Goal: Task Accomplishment & Management: Use online tool/utility

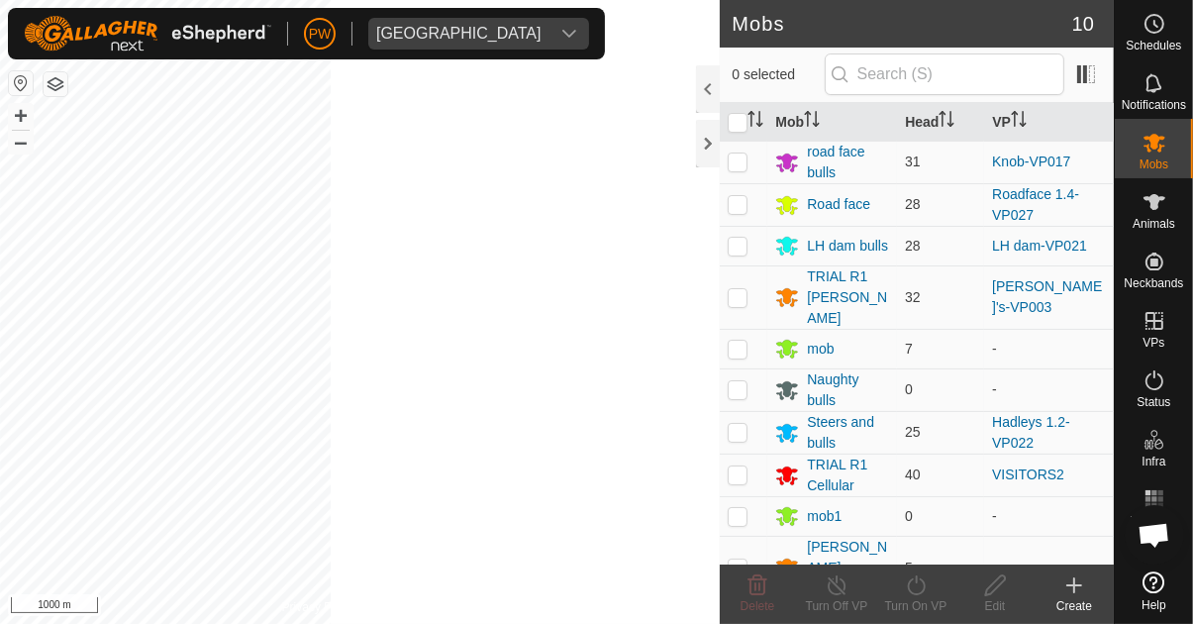
scroll to position [1492, 0]
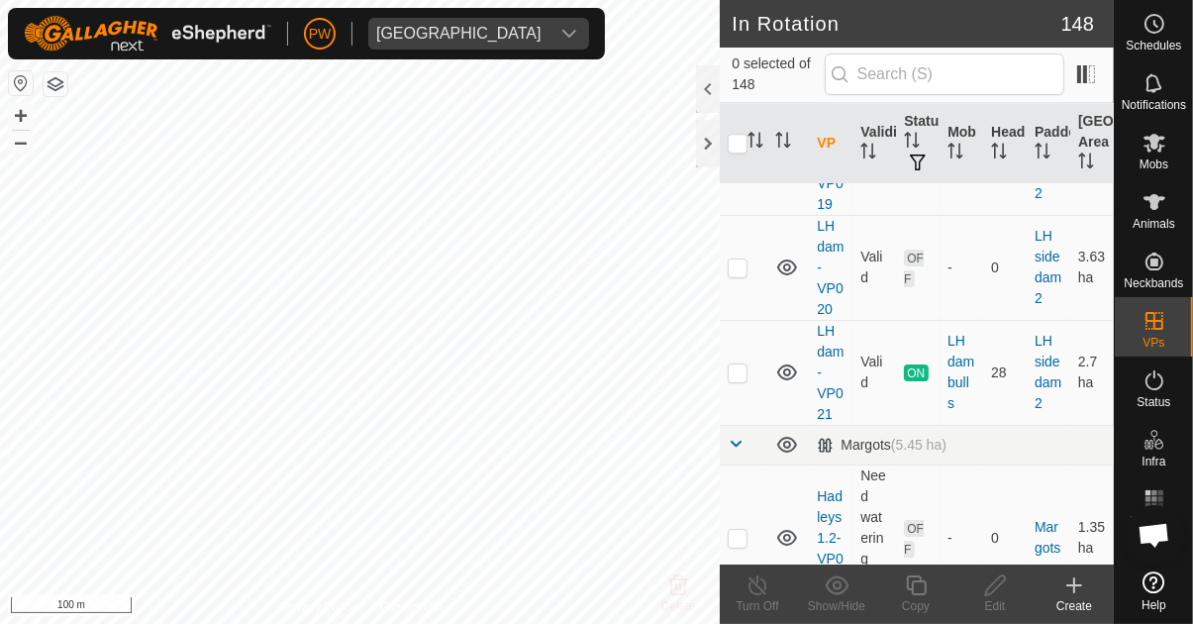
scroll to position [11714, 0]
click at [749, 321] on td at bounding box center [744, 373] width 48 height 105
checkbox input "true"
click at [915, 606] on div "Copy" at bounding box center [915, 606] width 79 height 18
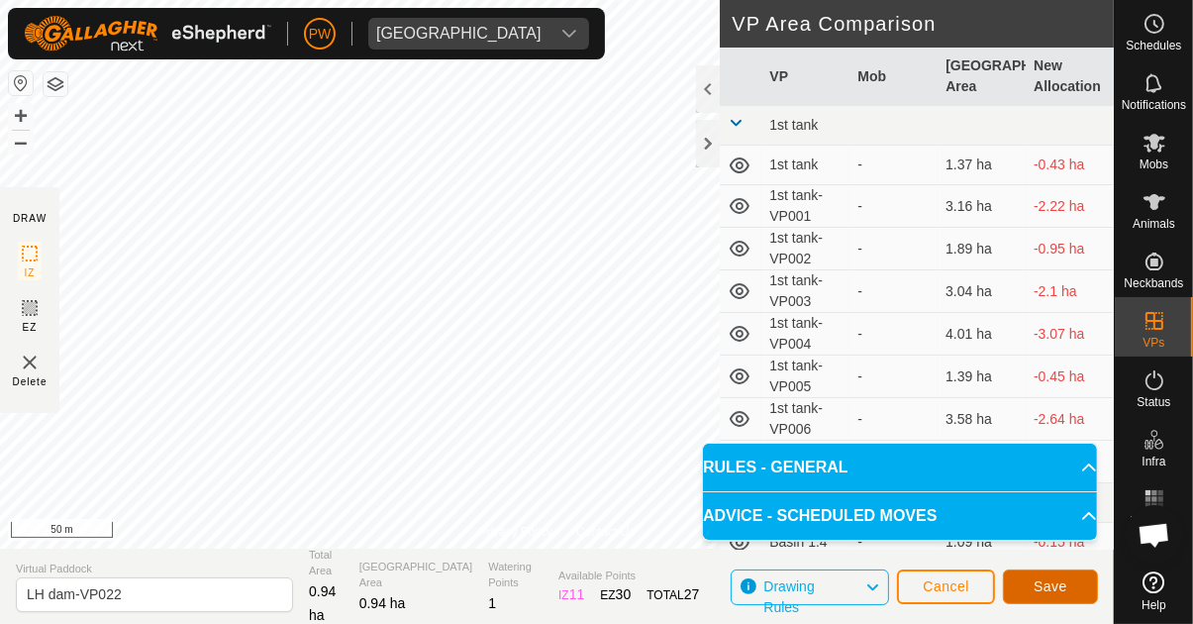
click at [1052, 582] on span "Save" at bounding box center [1051, 586] width 34 height 16
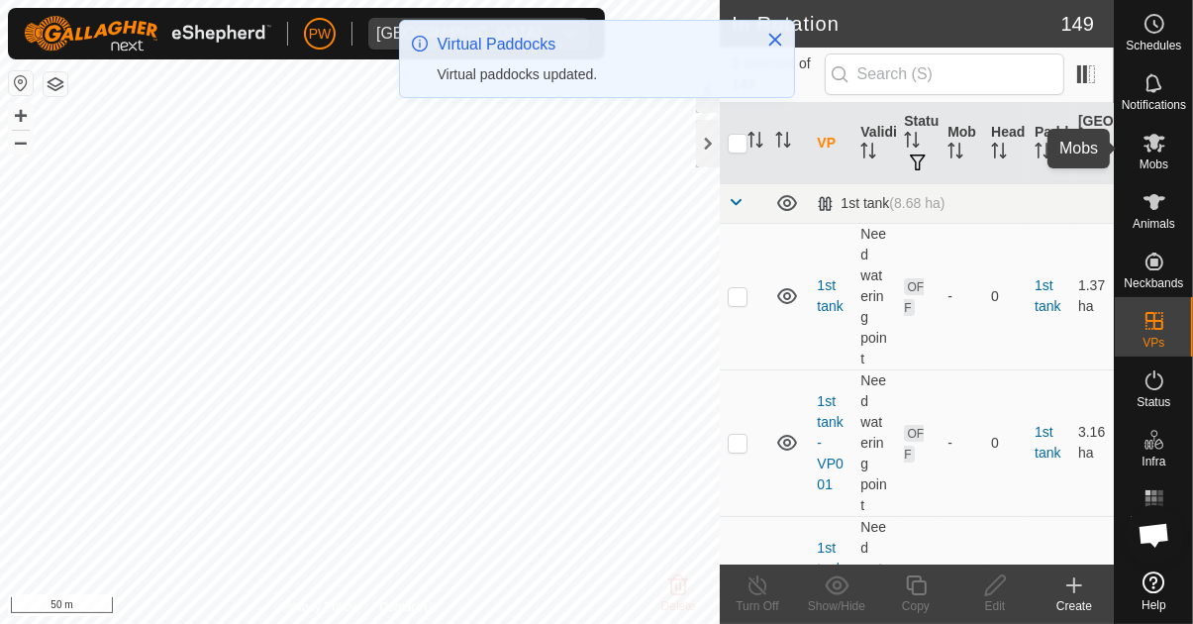
click at [1148, 153] on icon at bounding box center [1155, 143] width 24 height 24
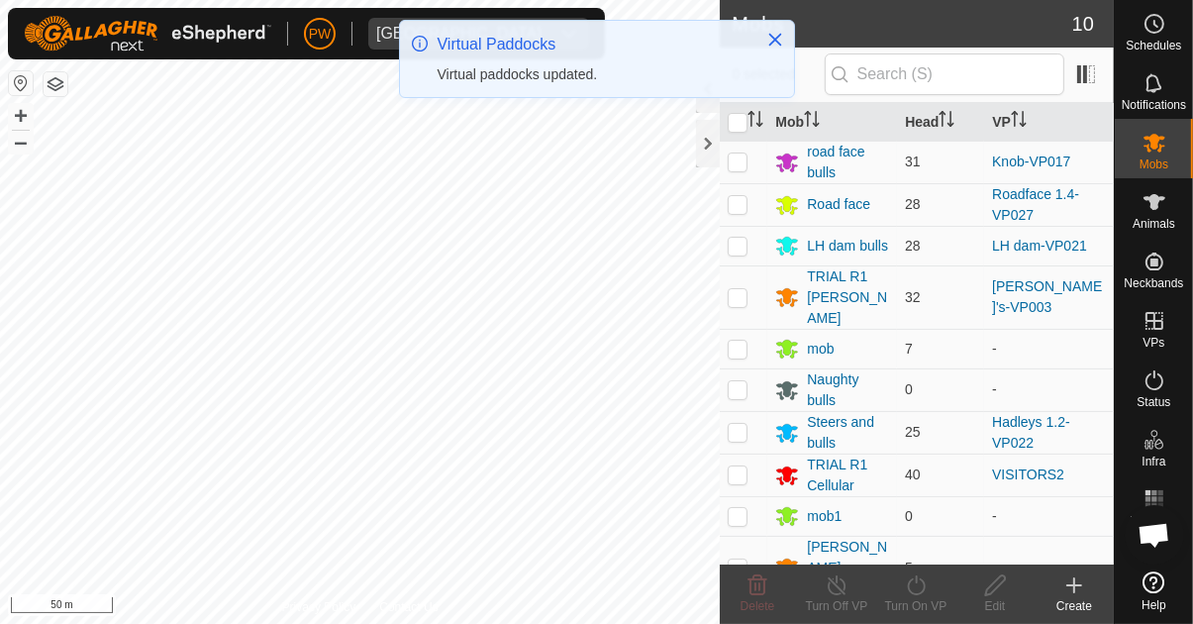
click at [736, 245] on p-checkbox at bounding box center [738, 246] width 20 height 16
checkbox input "true"
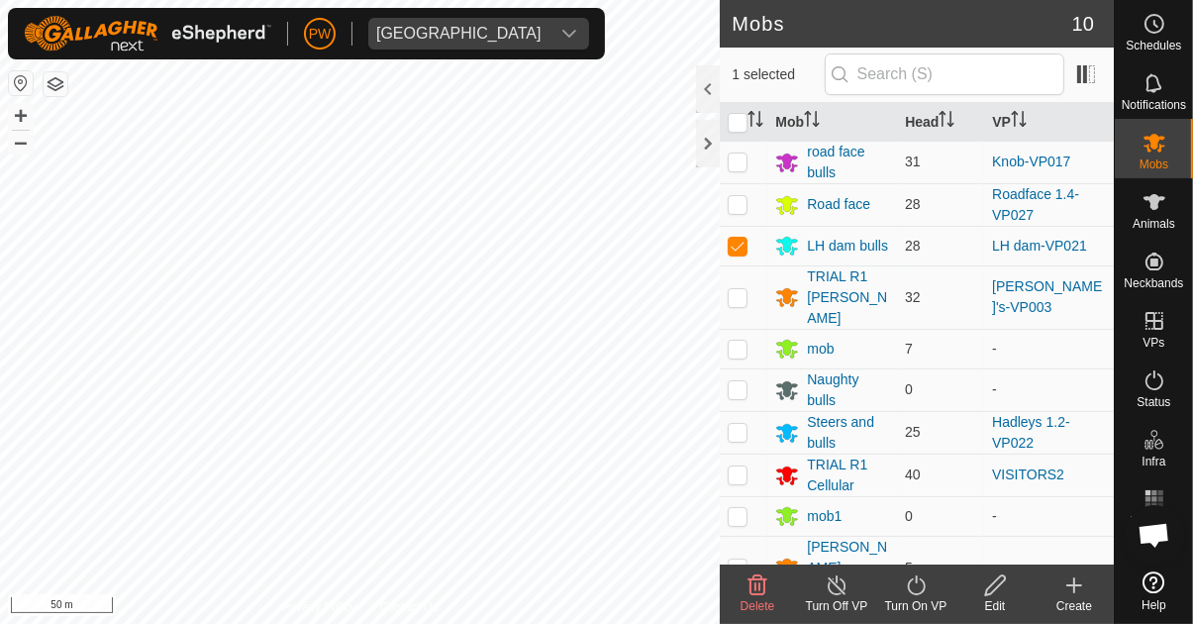
click at [912, 594] on icon at bounding box center [916, 585] width 25 height 24
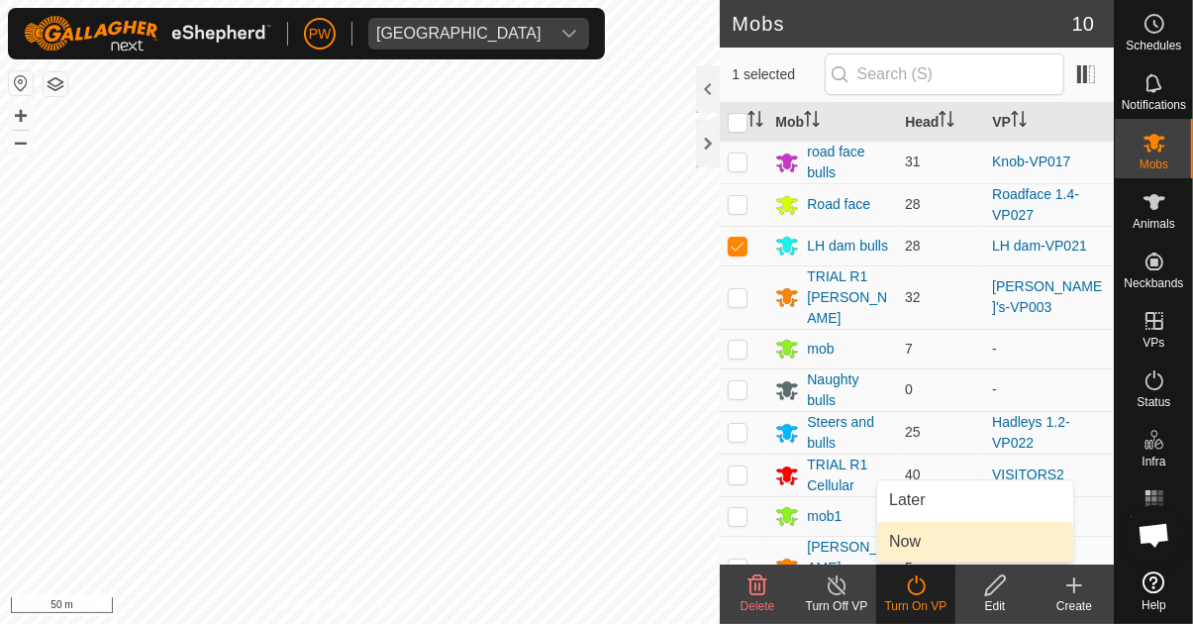
click at [922, 542] on link "Now" at bounding box center [975, 542] width 196 height 40
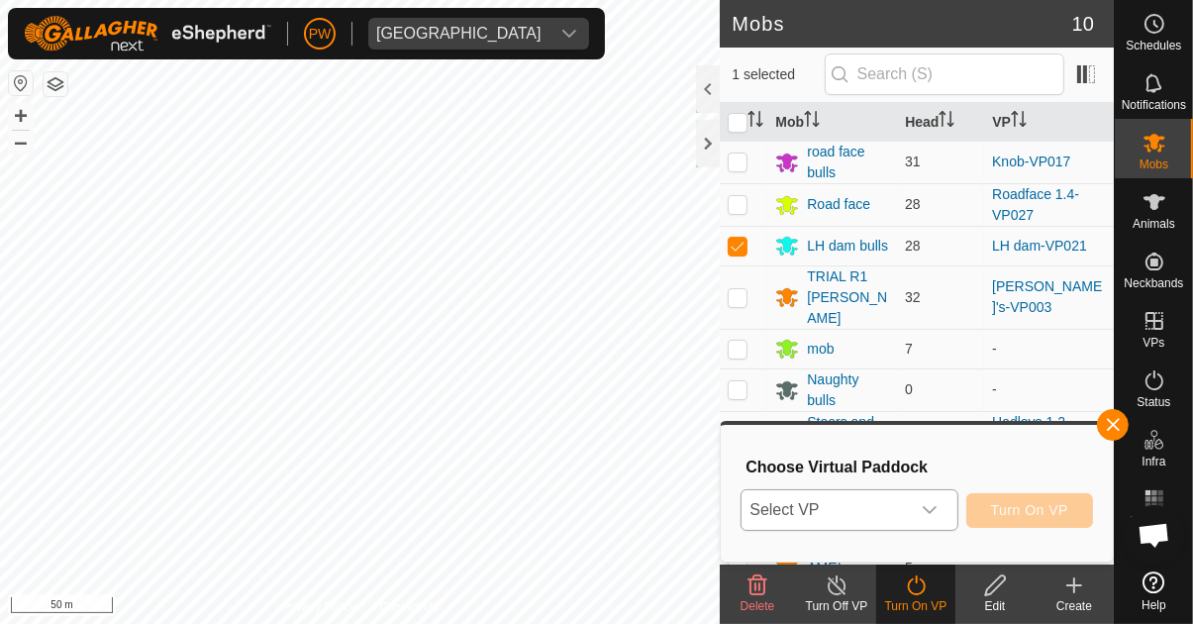
click at [937, 507] on icon "dropdown trigger" at bounding box center [930, 510] width 14 height 8
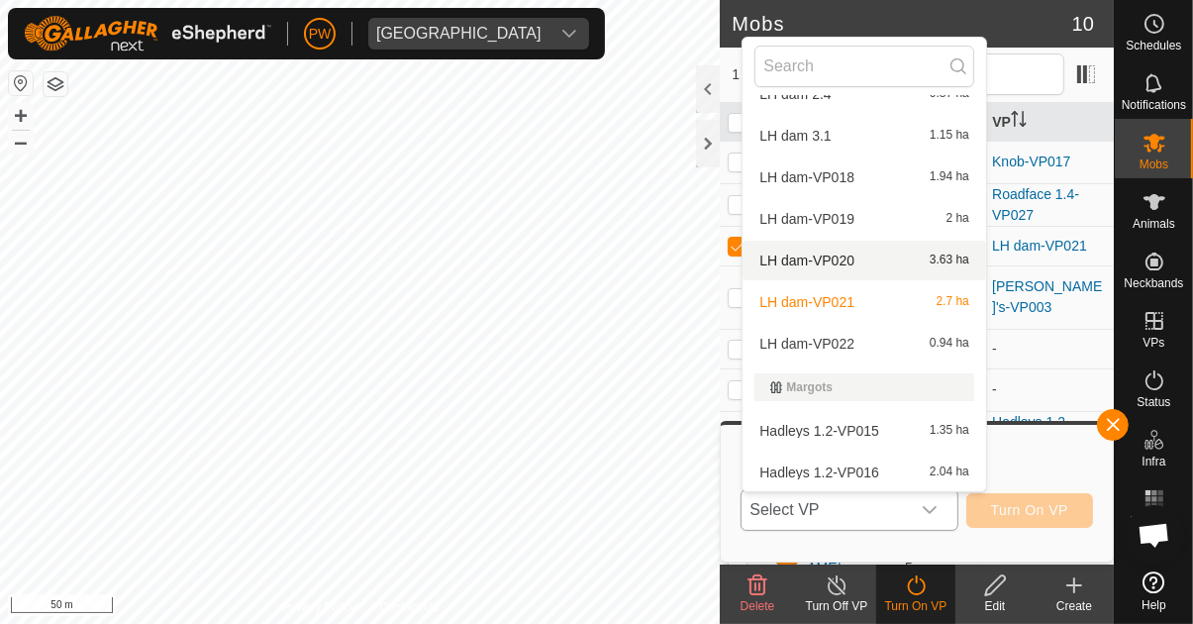
scroll to position [4261, 0]
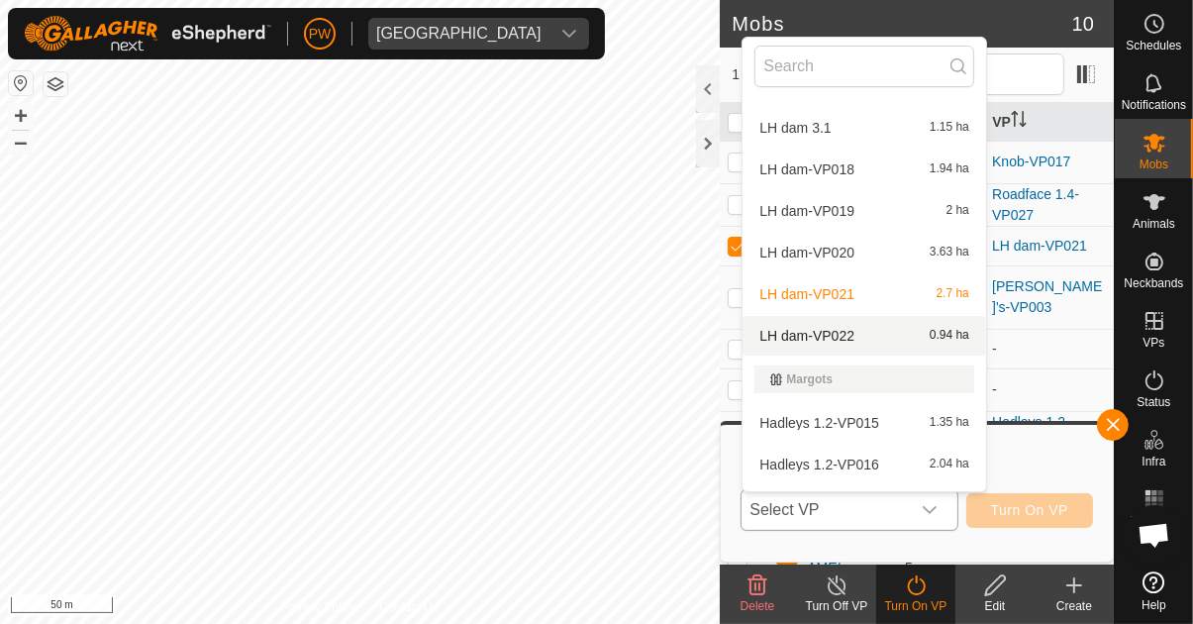
click at [851, 341] on span "LH dam-VP022" at bounding box center [807, 336] width 95 height 14
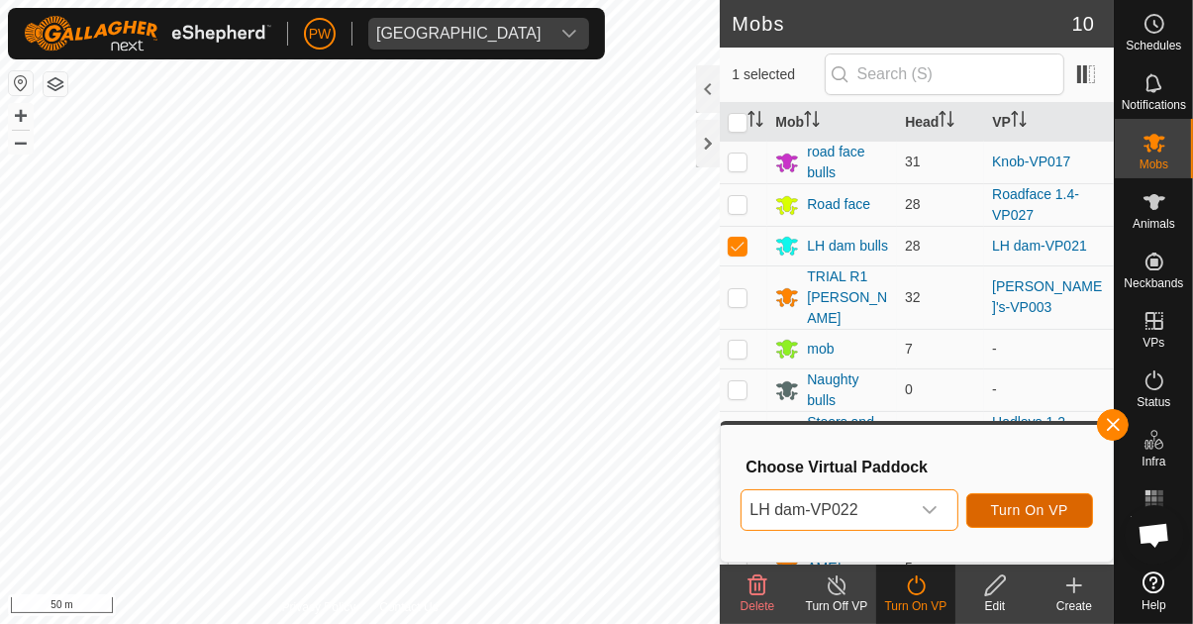
click at [1015, 507] on span "Turn On VP" at bounding box center [1029, 510] width 77 height 16
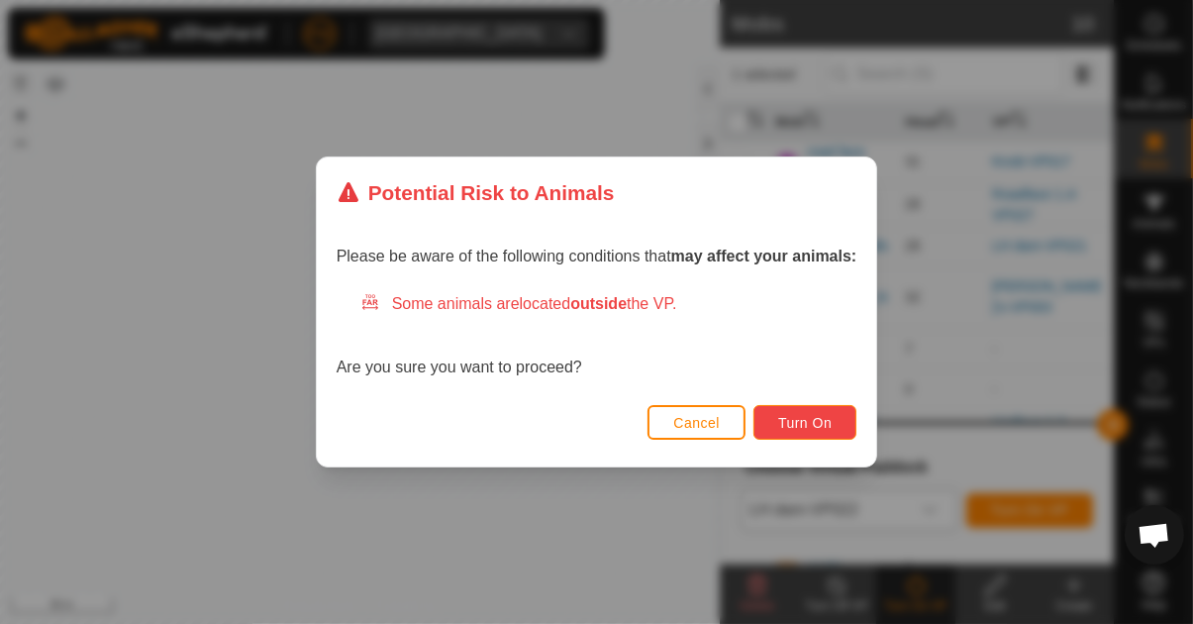
click at [778, 411] on button "Turn On" at bounding box center [805, 422] width 103 height 35
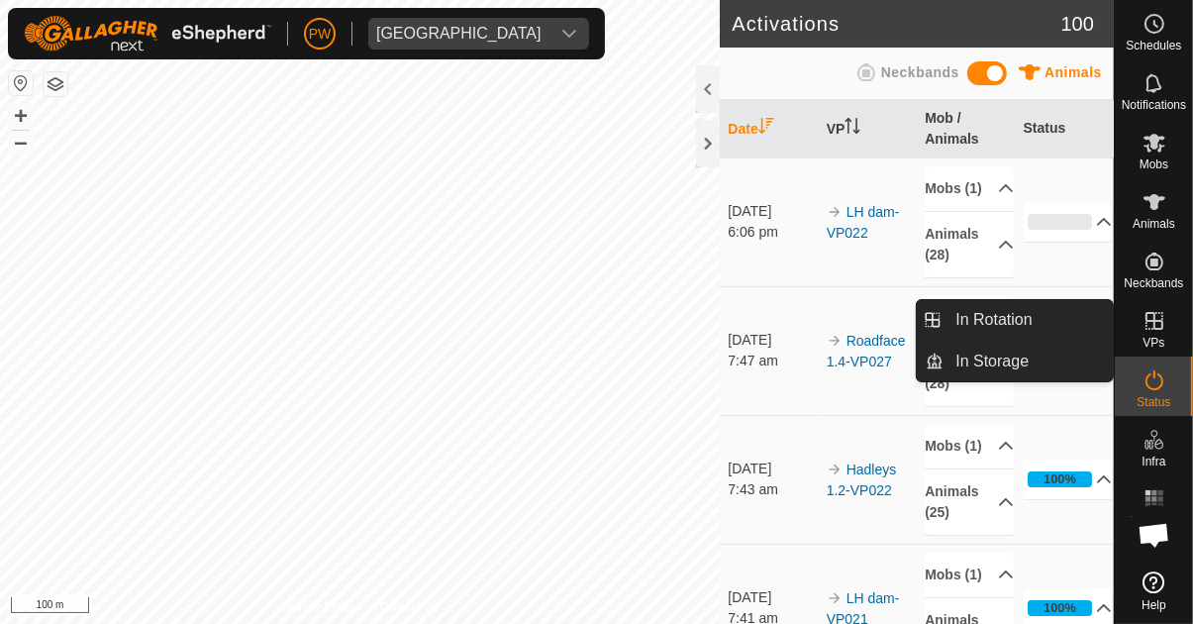
click at [1149, 324] on icon at bounding box center [1155, 321] width 24 height 24
click at [1025, 327] on span "In Rotation" at bounding box center [994, 320] width 76 height 24
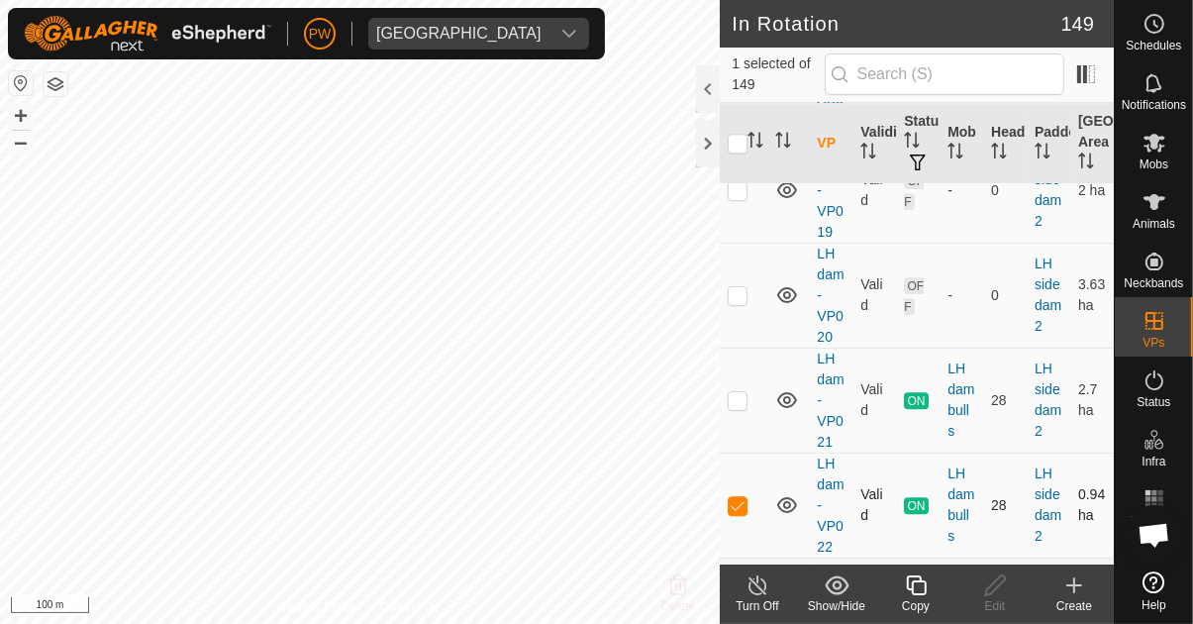
scroll to position [11686, 0]
click at [725, 454] on td at bounding box center [744, 506] width 48 height 105
checkbox input "false"
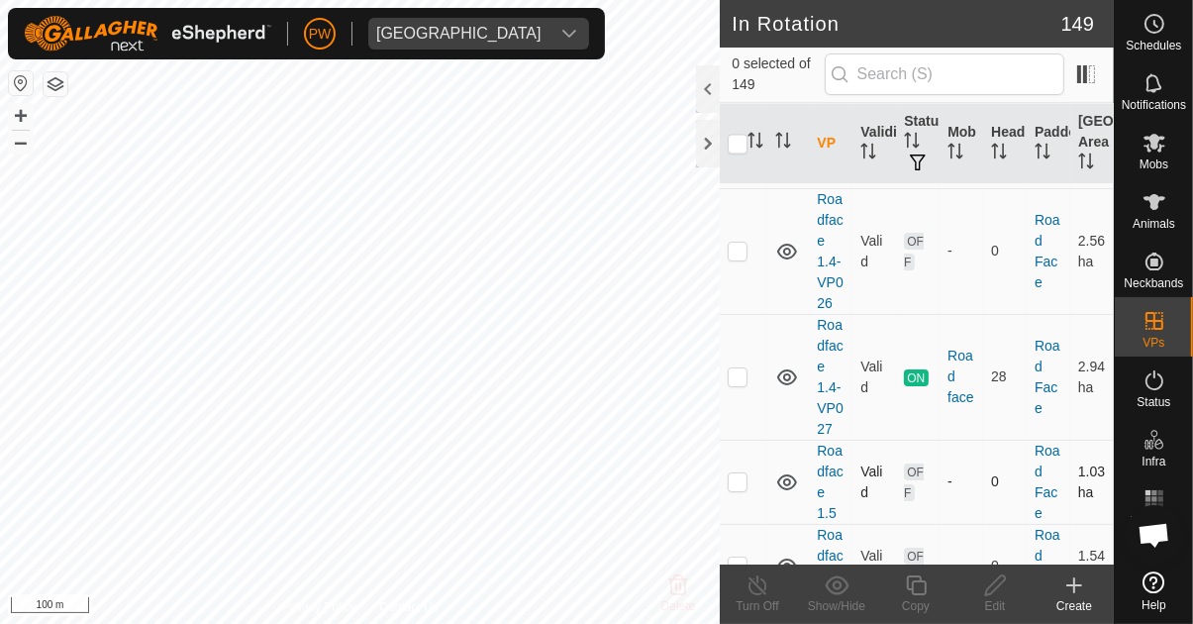
scroll to position [17035, 0]
click at [733, 369] on p-checkbox at bounding box center [738, 377] width 20 height 16
click at [728, 369] on p-tablecheckbox at bounding box center [738, 377] width 20 height 16
click at [739, 357] on td at bounding box center [744, 378] width 48 height 126
checkbox input "true"
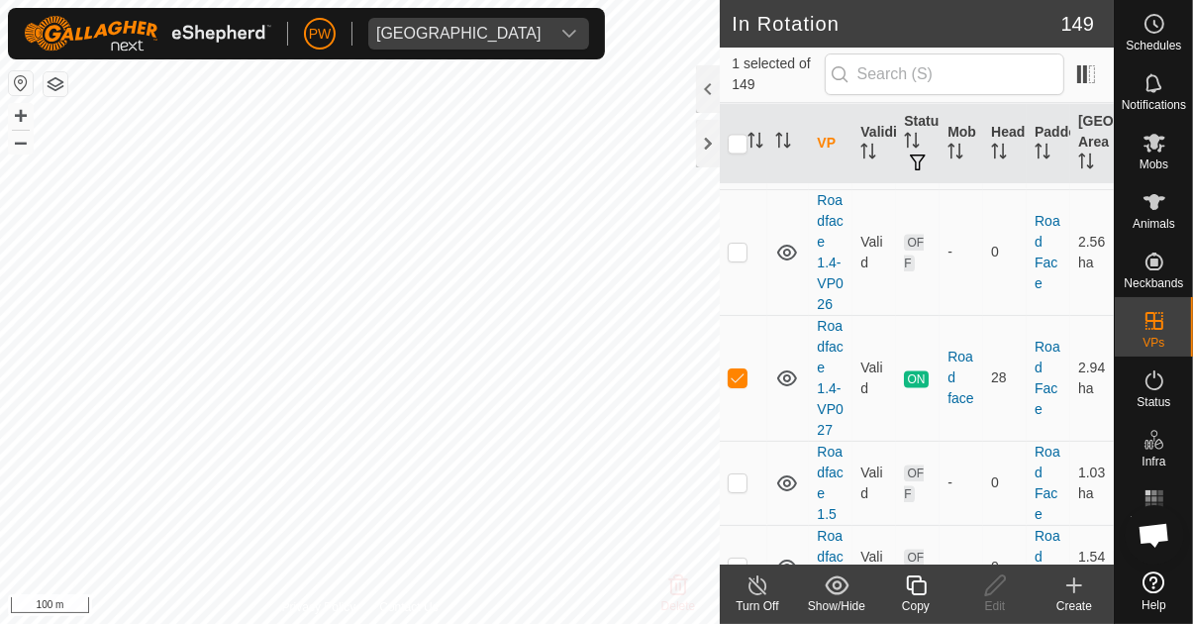
click at [911, 588] on icon at bounding box center [916, 585] width 20 height 20
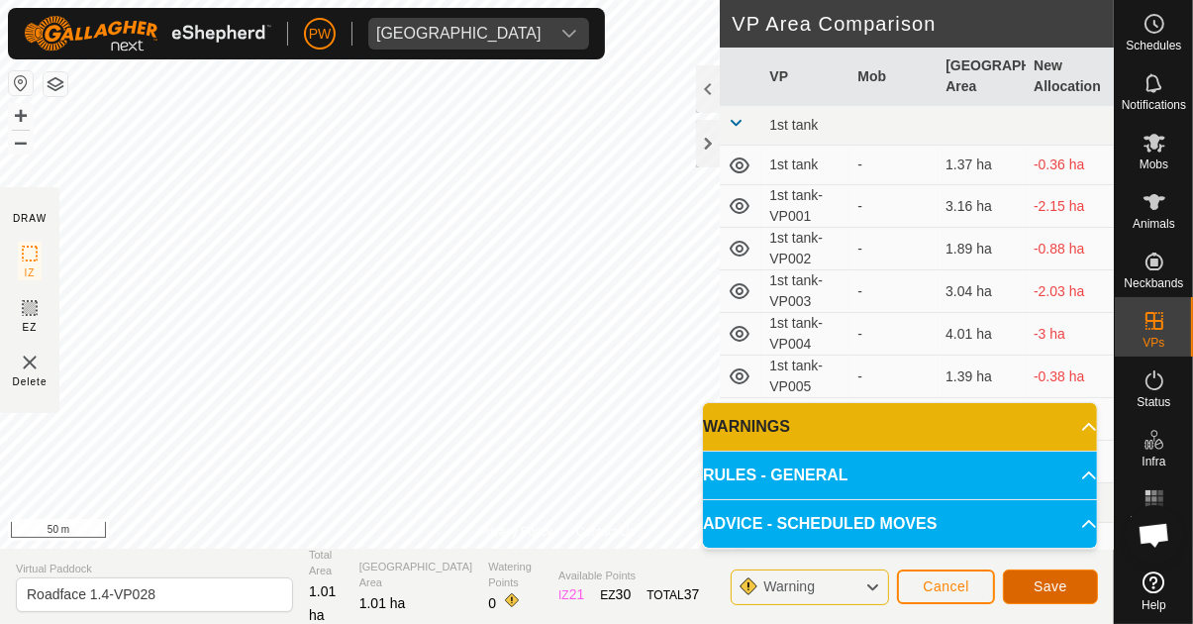
click at [1038, 593] on span "Save" at bounding box center [1051, 586] width 34 height 16
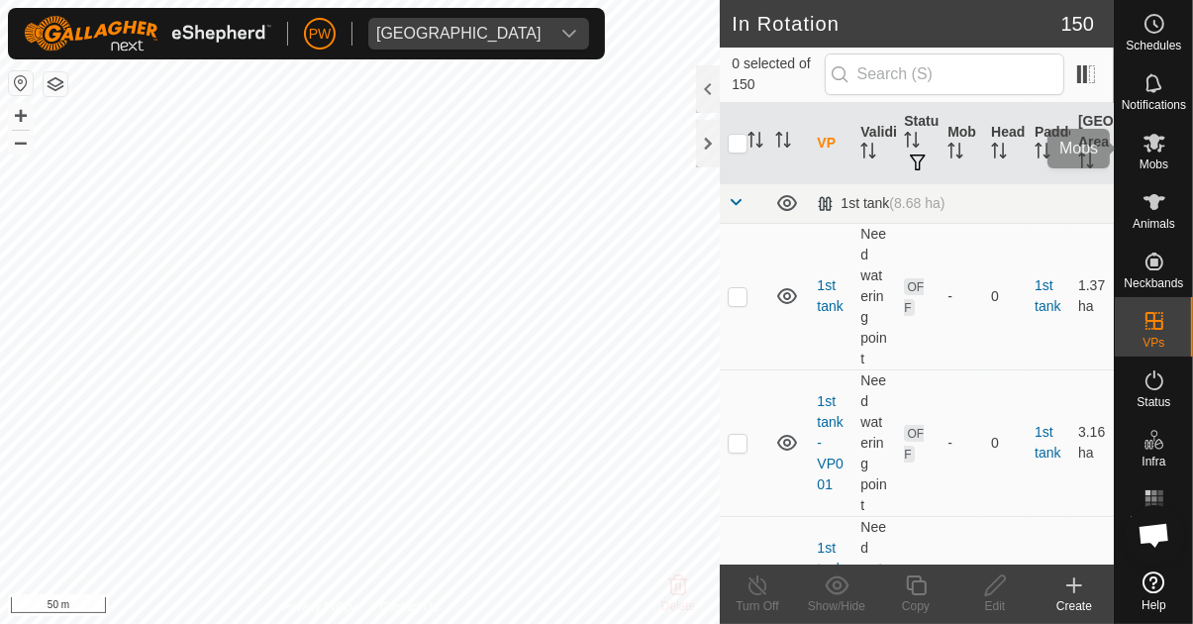
click at [1153, 158] on span "Mobs" at bounding box center [1154, 164] width 29 height 12
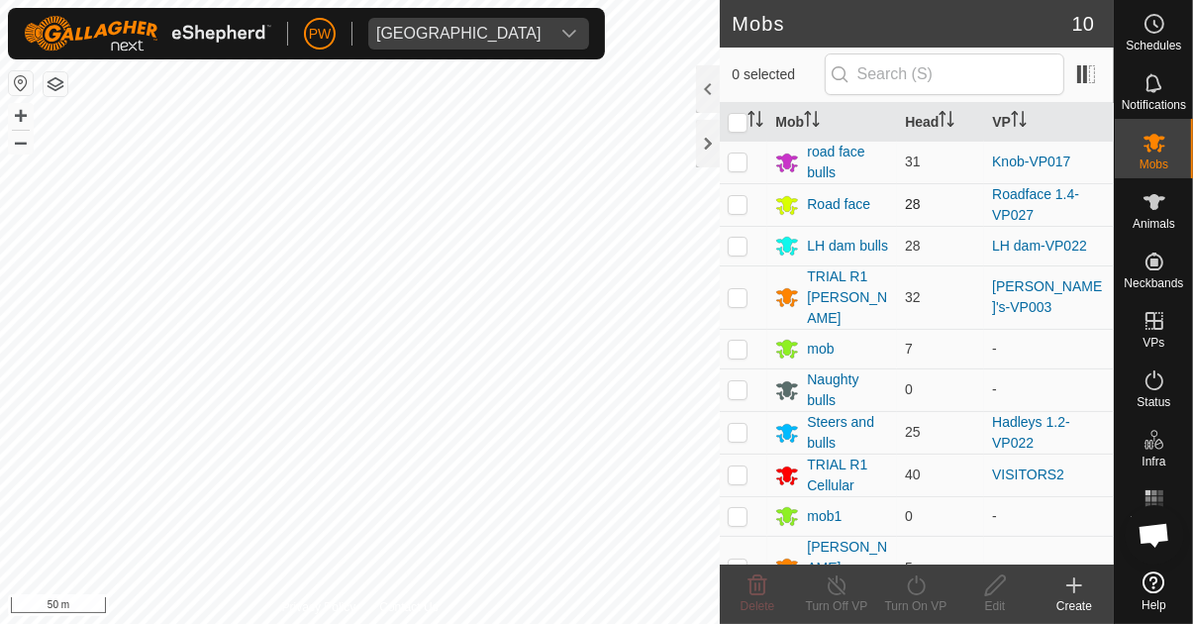
click at [738, 204] on p-checkbox at bounding box center [738, 204] width 20 height 16
checkbox input "true"
click at [906, 601] on div "Turn On VP" at bounding box center [915, 606] width 79 height 18
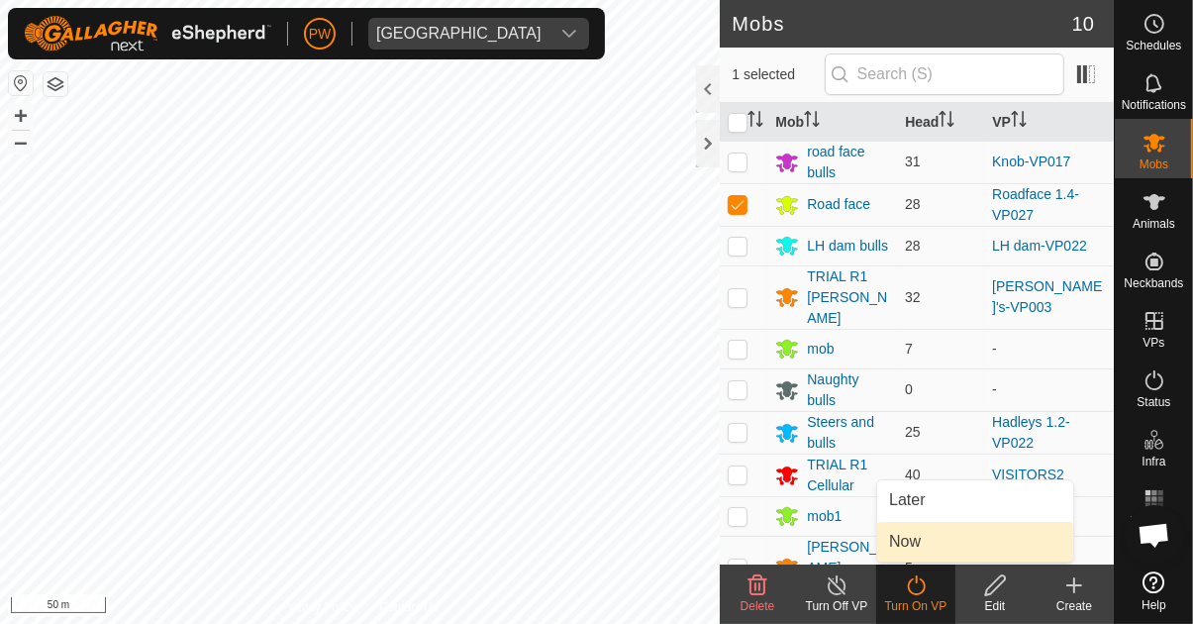
click at [922, 547] on link "Now" at bounding box center [975, 542] width 196 height 40
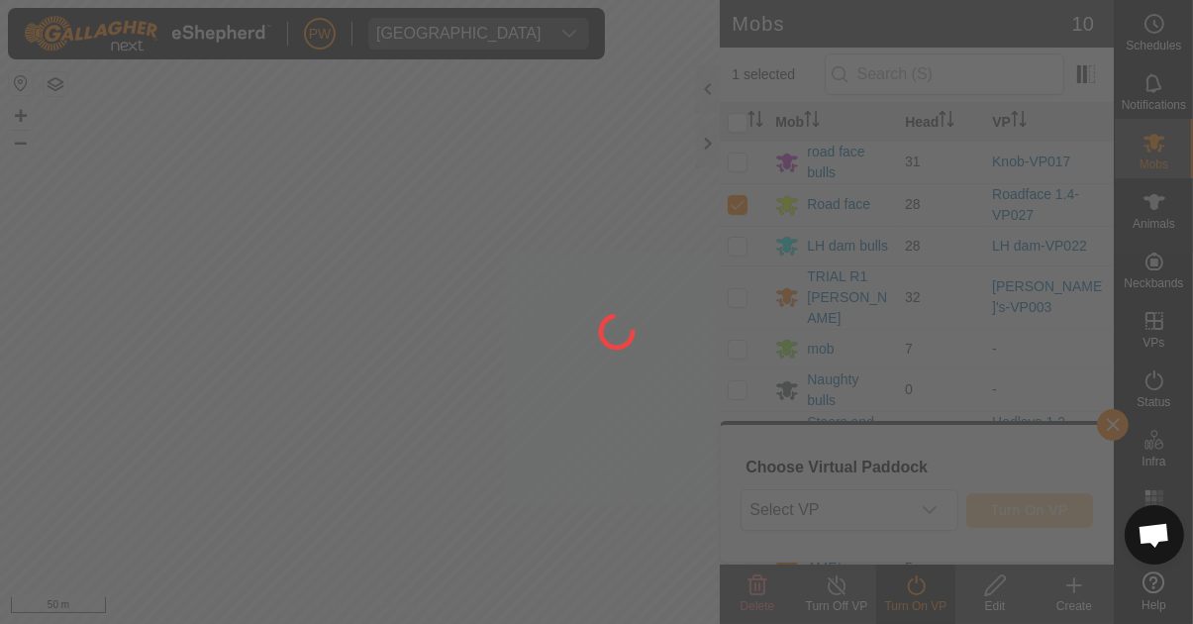
click at [933, 511] on div at bounding box center [596, 312] width 1193 height 624
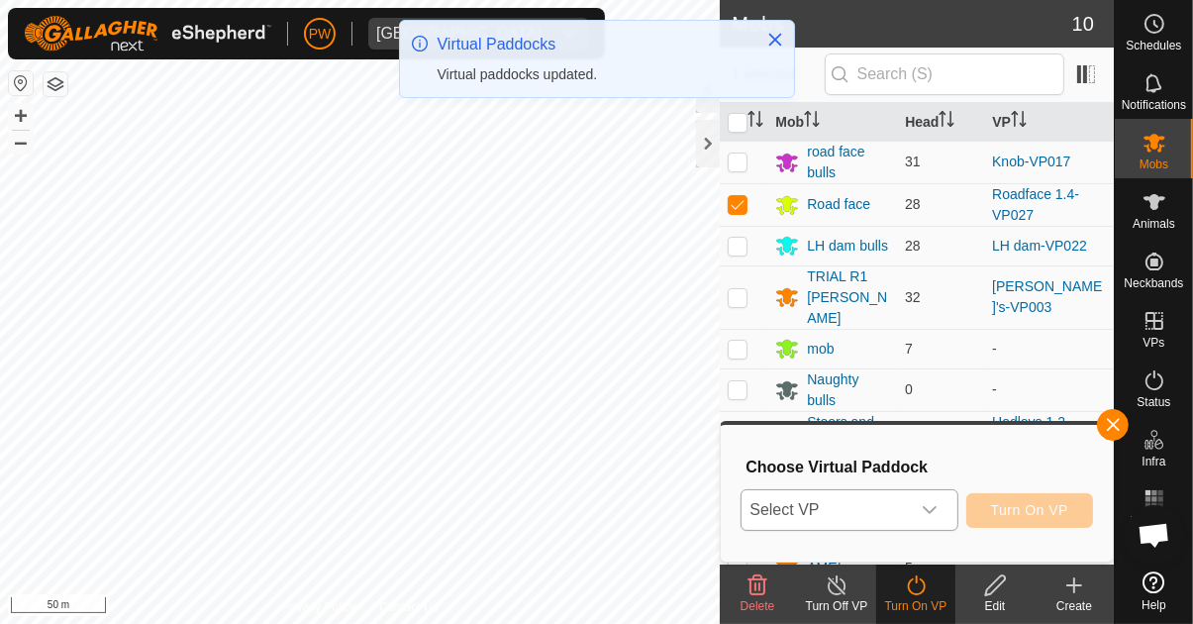
click at [935, 516] on icon "dropdown trigger" at bounding box center [930, 510] width 16 height 16
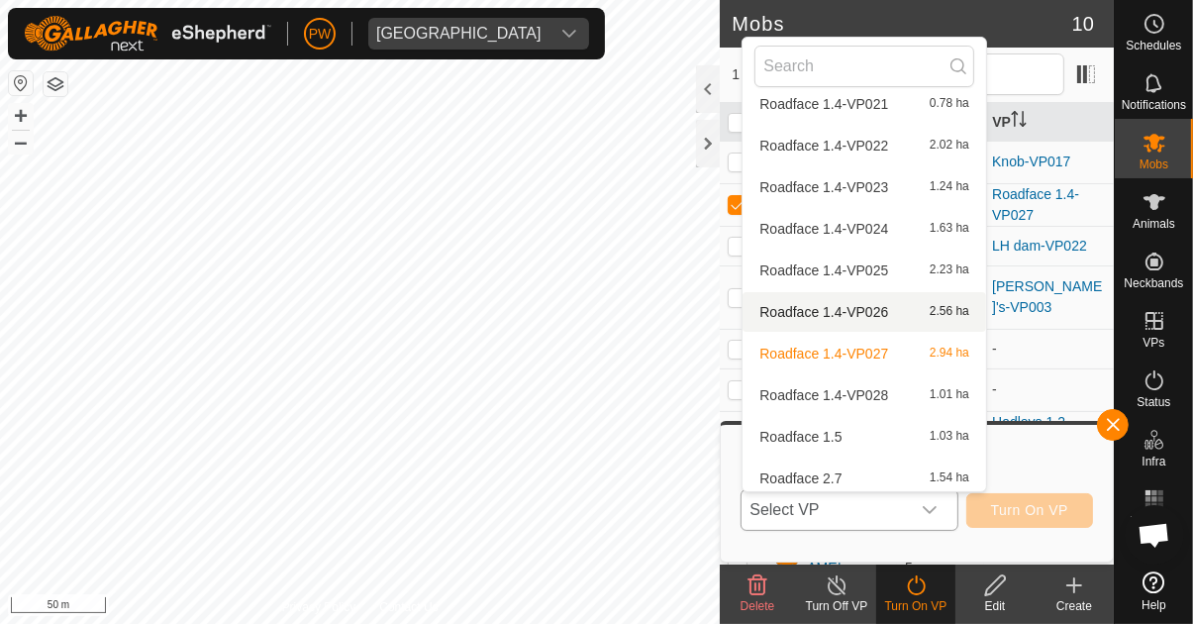
scroll to position [6137, 0]
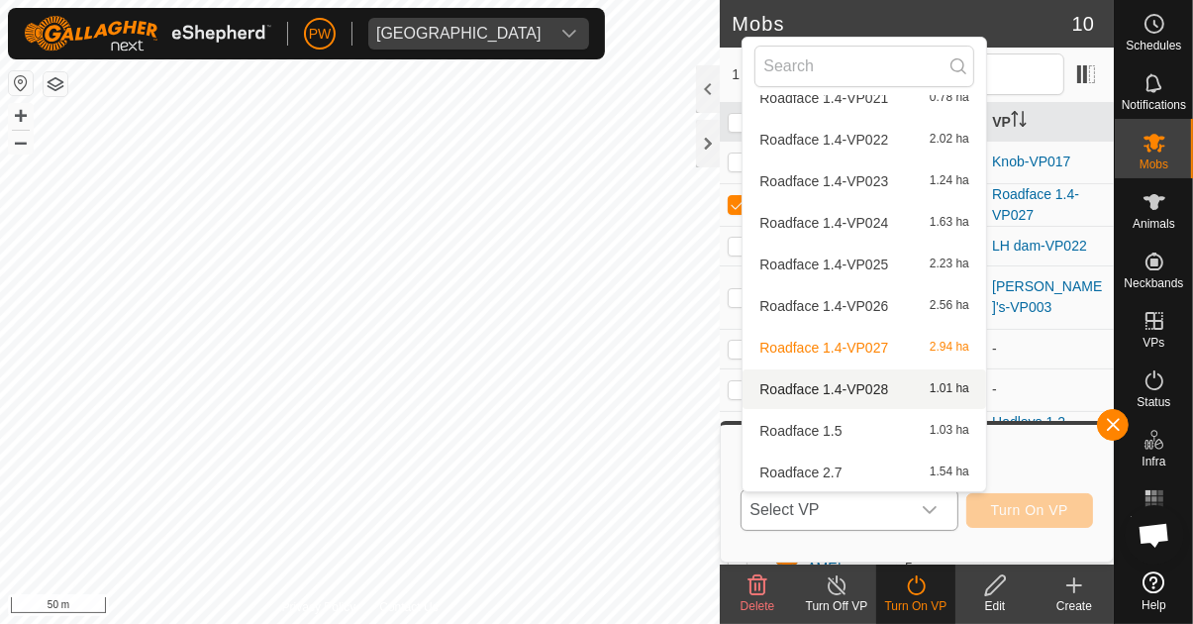
click at [877, 392] on span "Roadface 1.4-VP028" at bounding box center [824, 389] width 129 height 14
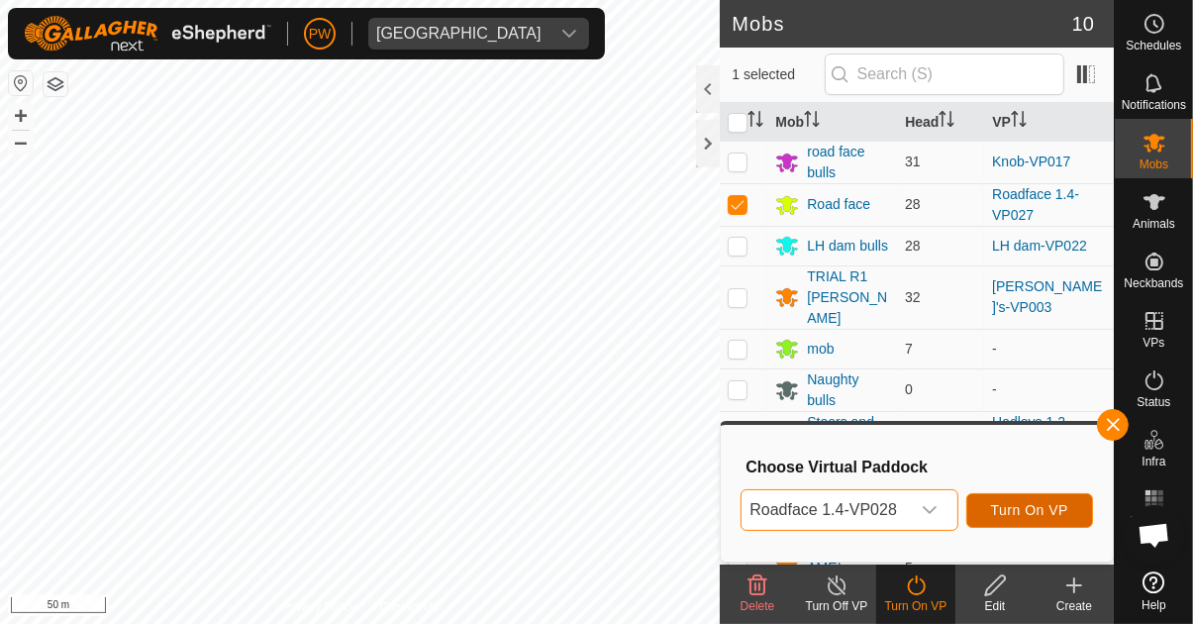
click at [1008, 510] on span "Turn On VP" at bounding box center [1029, 510] width 77 height 16
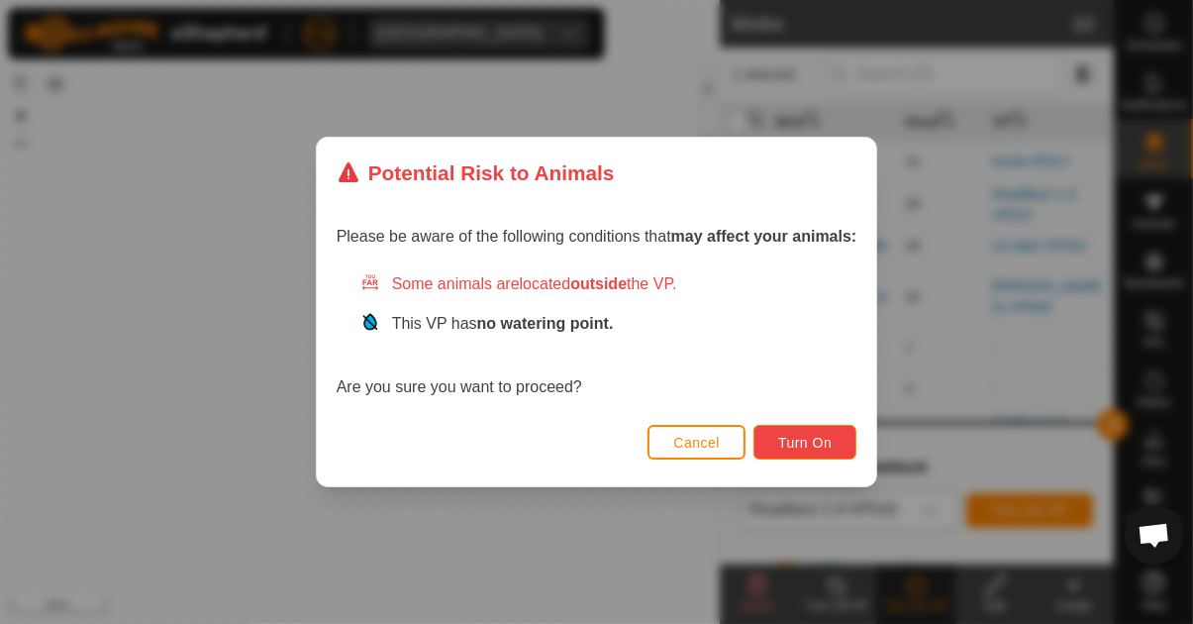
click at [800, 438] on span "Turn On" at bounding box center [804, 443] width 53 height 16
